Goal: Task Accomplishment & Management: Use online tool/utility

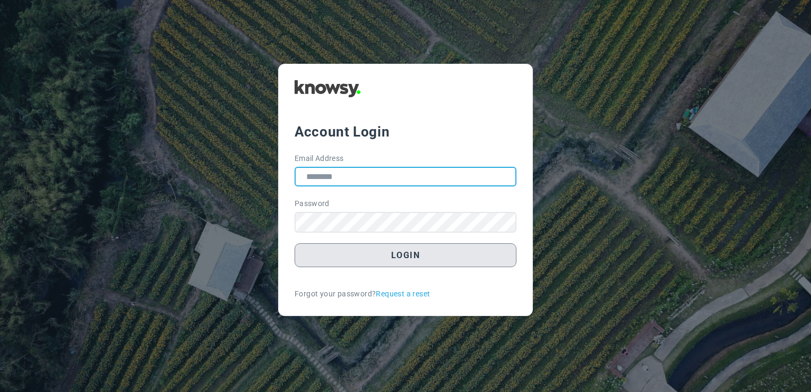
type input "**********"
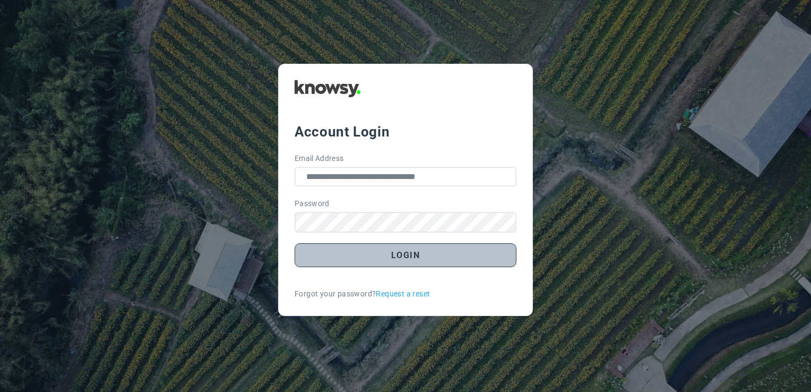
click at [423, 251] on button "Login" at bounding box center [405, 255] width 222 height 24
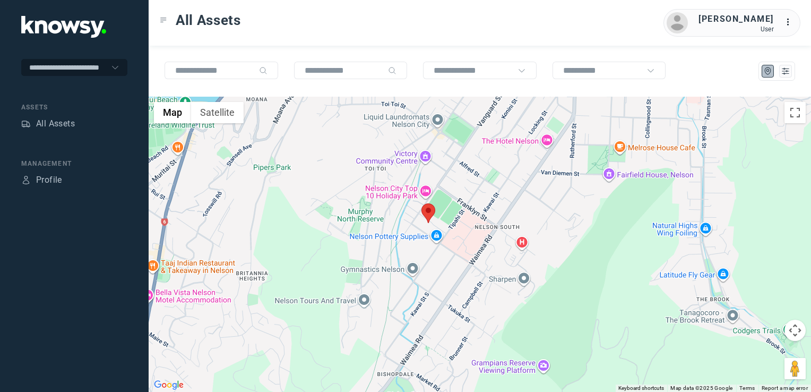
click at [425, 214] on img at bounding box center [428, 213] width 14 height 20
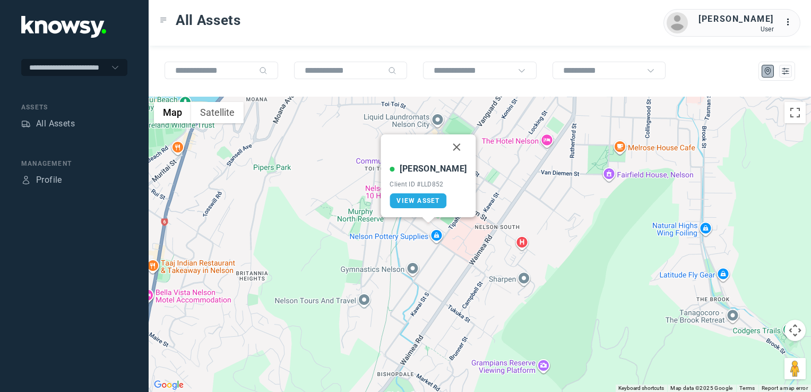
click at [448, 147] on button "Close" at bounding box center [456, 146] width 25 height 25
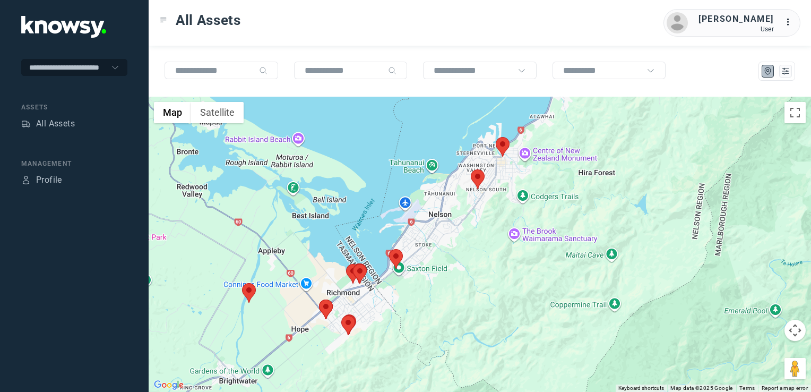
drag, startPoint x: 471, startPoint y: 237, endPoint x: 484, endPoint y: 207, distance: 32.1
click at [482, 209] on div "To navigate, press the arrow keys." at bounding box center [480, 244] width 662 height 295
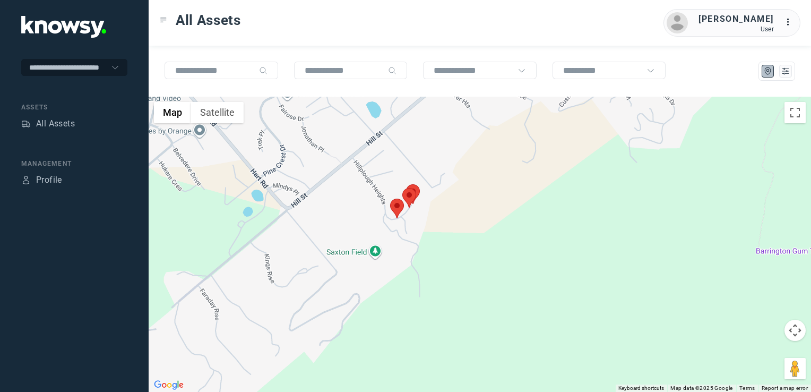
click at [396, 209] on img at bounding box center [397, 208] width 14 height 20
click at [420, 143] on button "Close" at bounding box center [417, 141] width 25 height 25
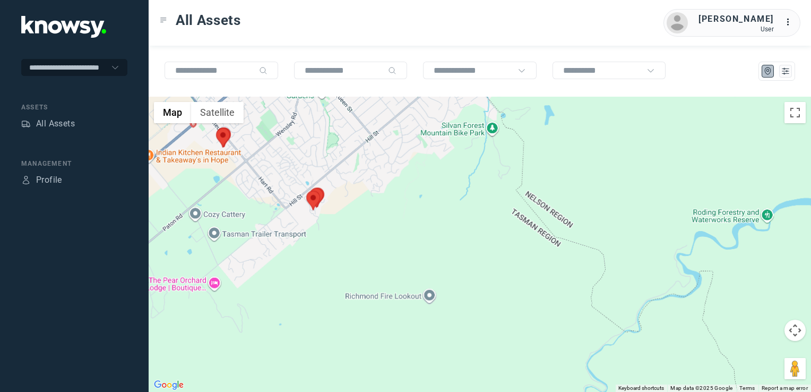
drag, startPoint x: 244, startPoint y: 194, endPoint x: 316, endPoint y: 197, distance: 72.2
click at [314, 198] on div "To navigate, press the arrow keys." at bounding box center [480, 244] width 662 height 295
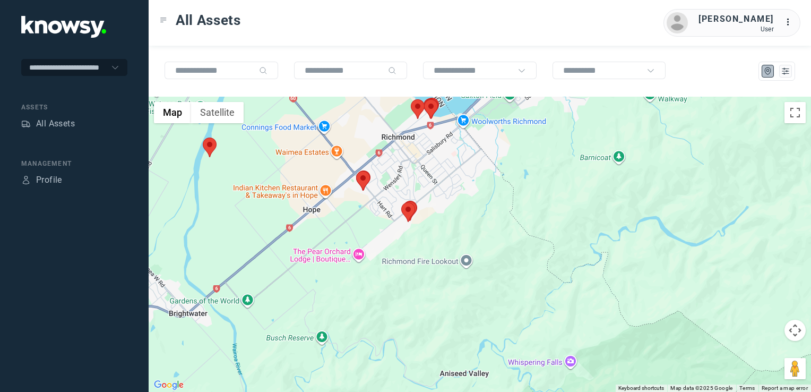
drag, startPoint x: 341, startPoint y: 220, endPoint x: 354, endPoint y: 232, distance: 18.4
click at [354, 232] on div at bounding box center [480, 244] width 662 height 295
